Goal: Find specific page/section: Find specific page/section

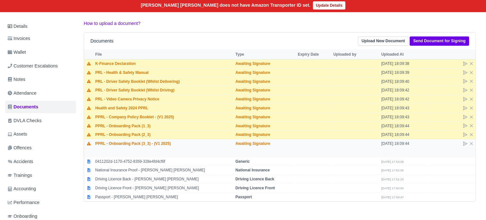
scroll to position [104, 0]
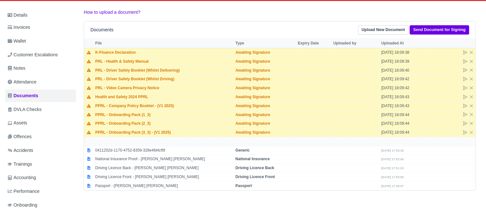
click at [163, 180] on div "Details Invoices Wallet Customer Escalations Notes Attendance Documents DVLA Ch…" at bounding box center [243, 116] width 476 height 215
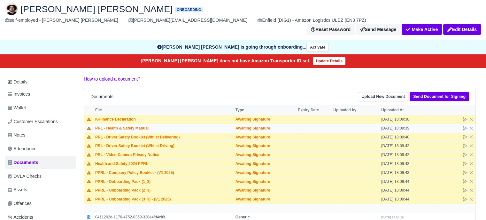
scroll to position [0, 0]
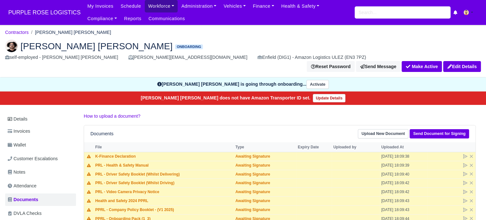
click at [160, 6] on link "Workforce" at bounding box center [161, 6] width 33 height 12
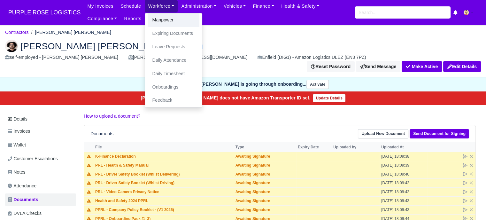
click at [165, 22] on link "Manpower" at bounding box center [174, 19] width 52 height 13
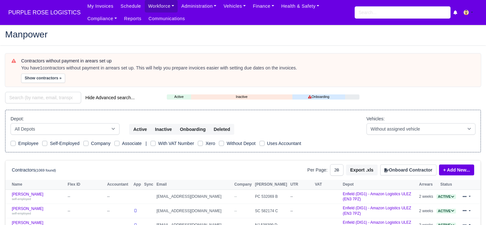
select select "25"
